Goal: Check status: Check status

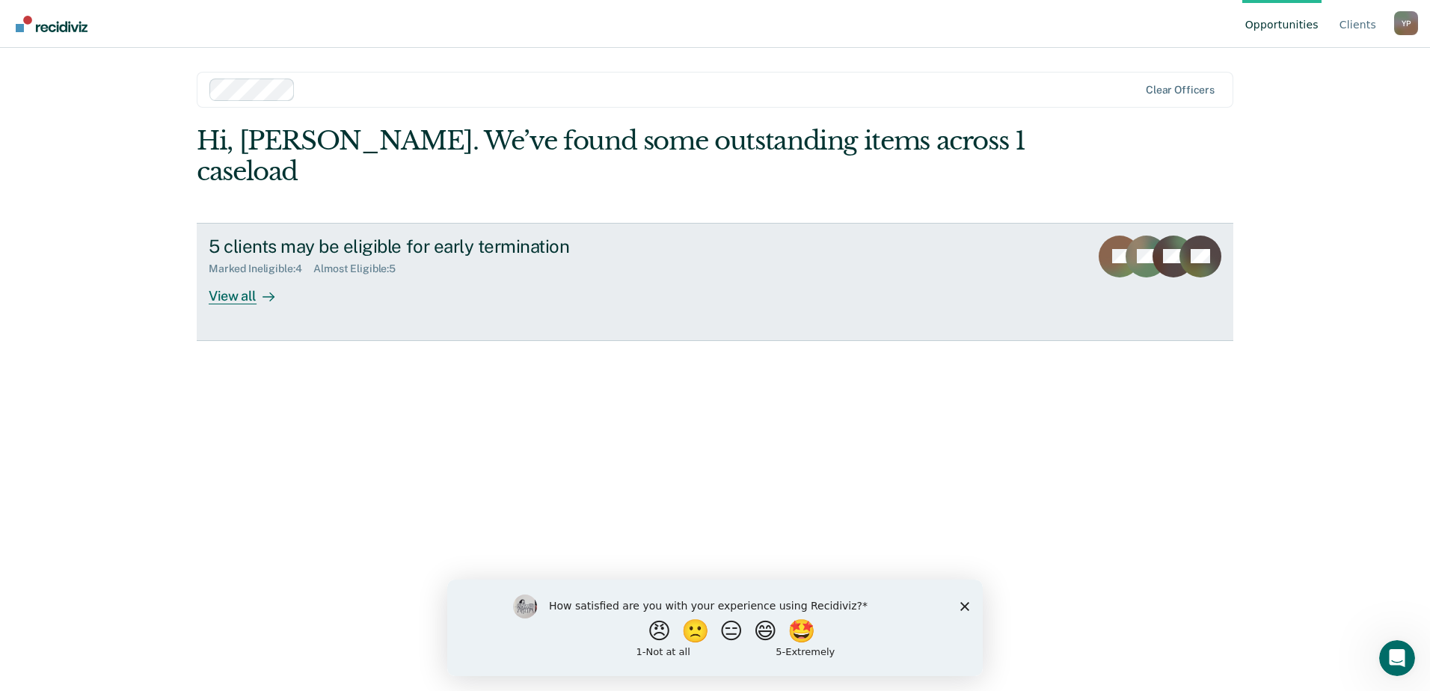
click at [227, 263] on div "Marked Ineligible : 4" at bounding box center [261, 269] width 105 height 13
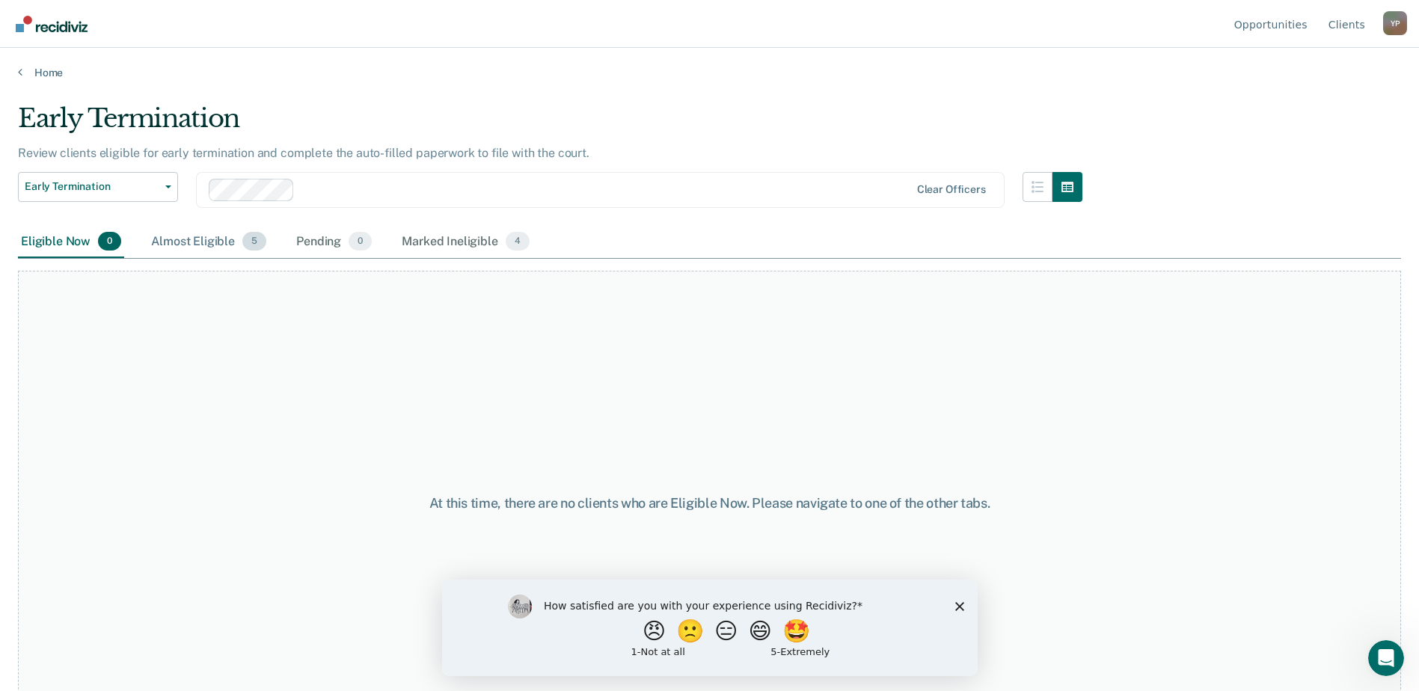
click at [240, 242] on div "Almost Eligible 5" at bounding box center [208, 242] width 121 height 33
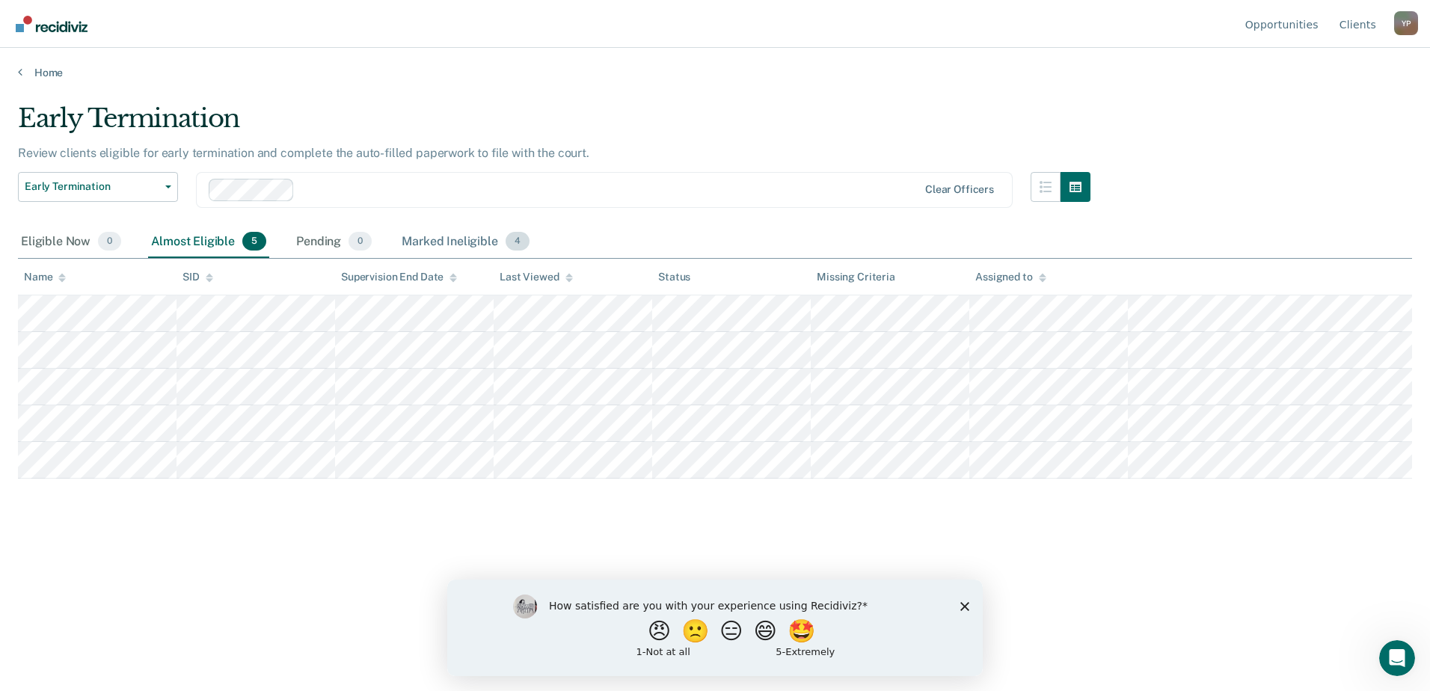
click at [482, 245] on div "Marked Ineligible 4" at bounding box center [466, 242] width 134 height 33
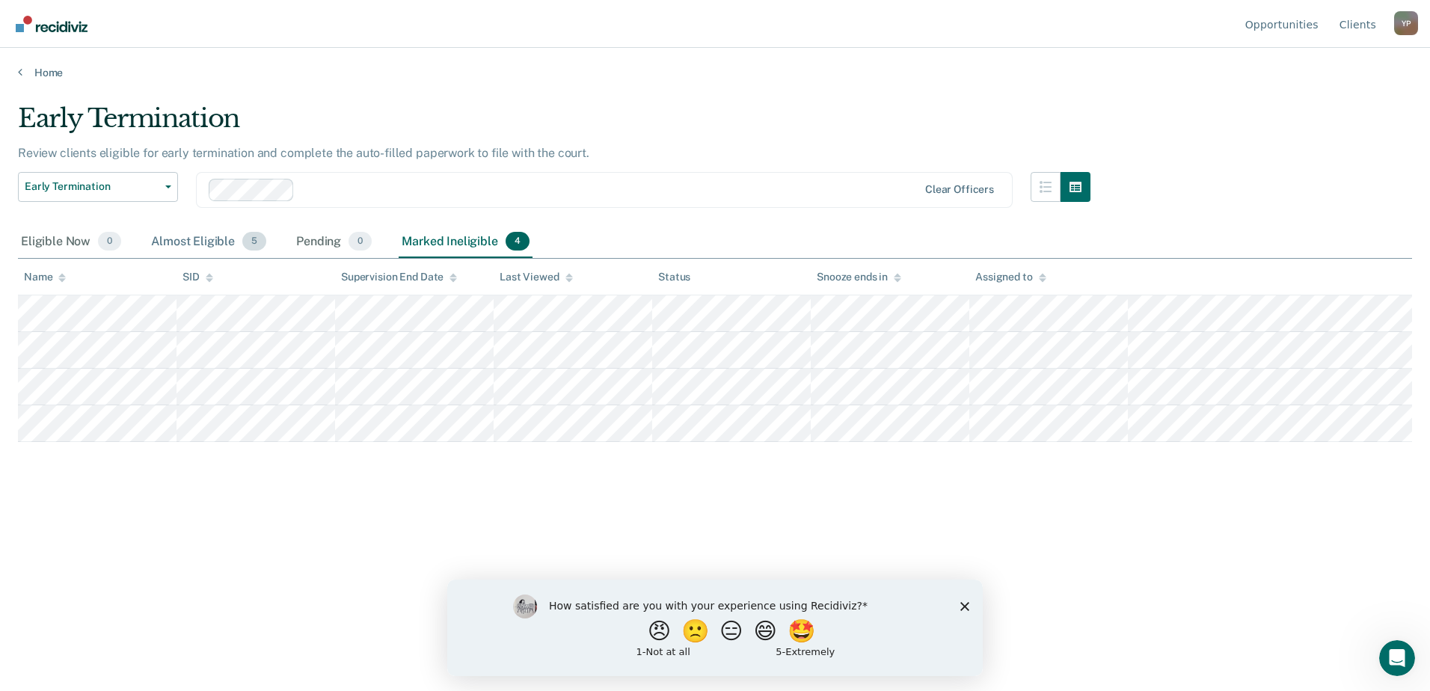
click at [226, 238] on div "Almost Eligible 5" at bounding box center [208, 242] width 121 height 33
